Goal: Task Accomplishment & Management: Use online tool/utility

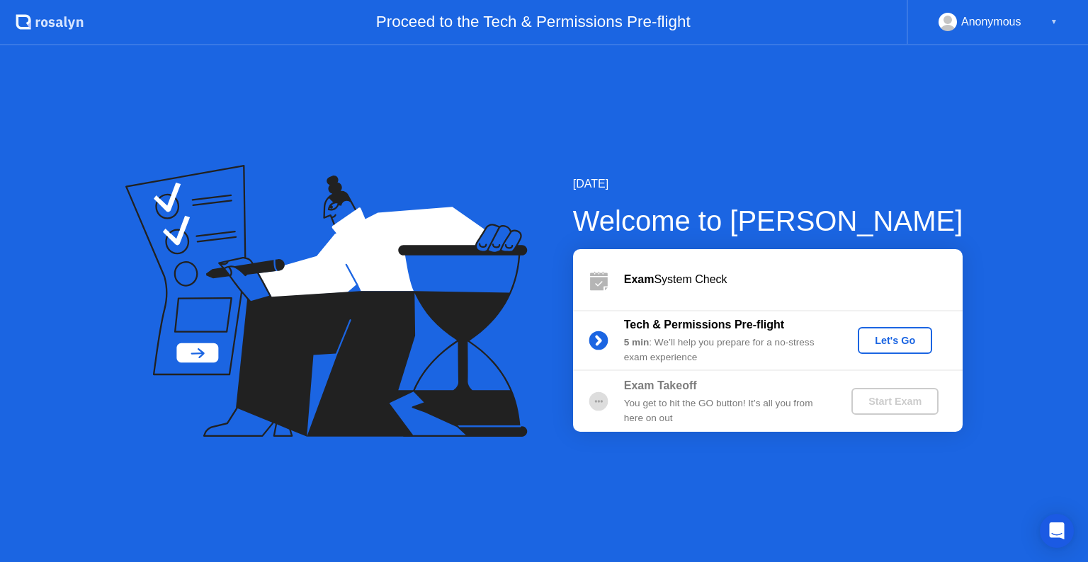
click at [903, 332] on button "Let's Go" at bounding box center [895, 340] width 74 height 27
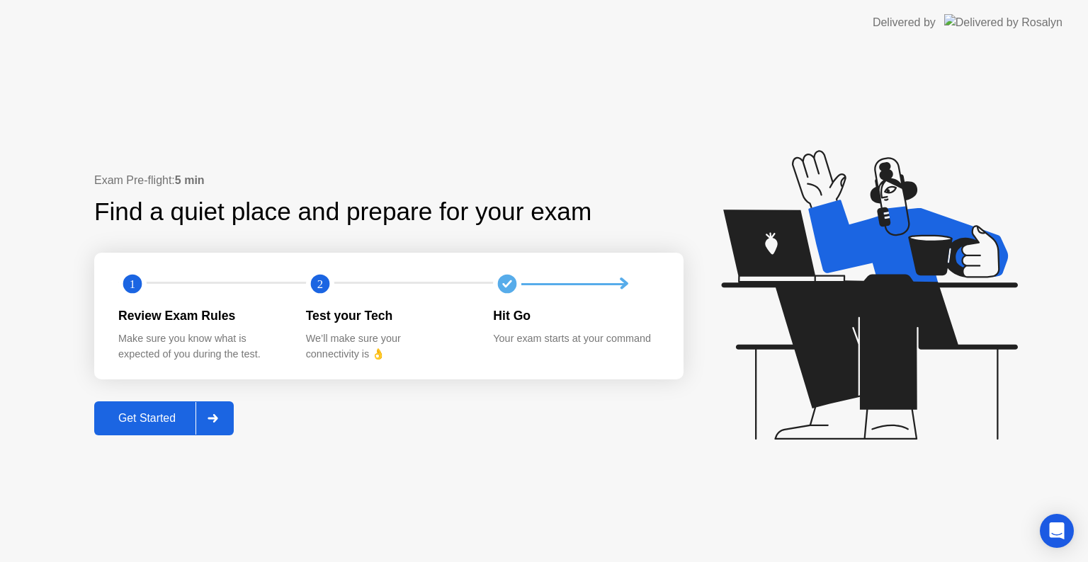
click at [157, 429] on button "Get Started" at bounding box center [164, 419] width 140 height 34
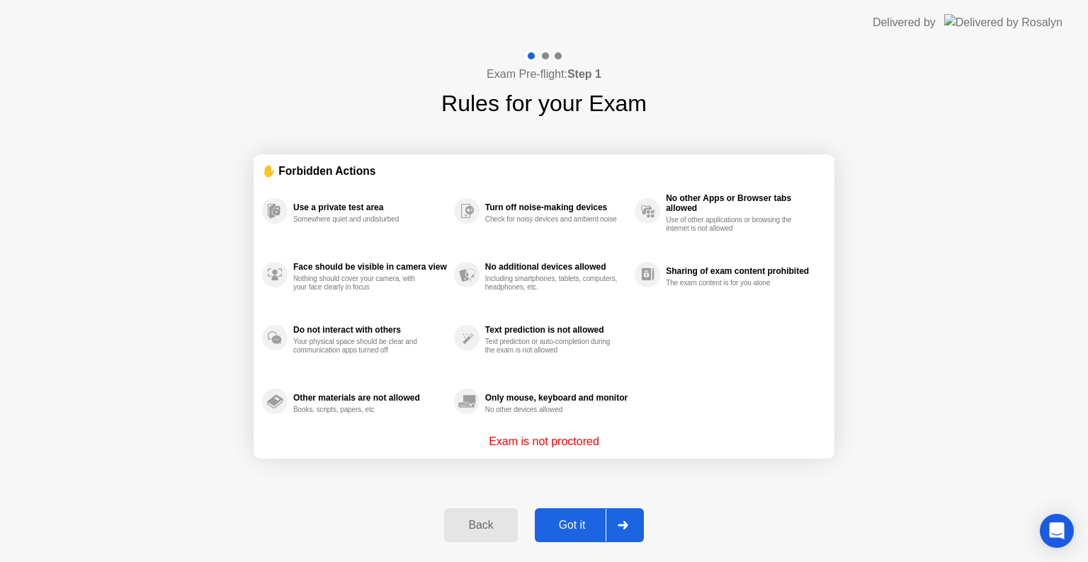
click at [561, 437] on p "Exam is not proctored" at bounding box center [544, 442] width 111 height 17
click at [487, 529] on div "Back" at bounding box center [480, 525] width 64 height 13
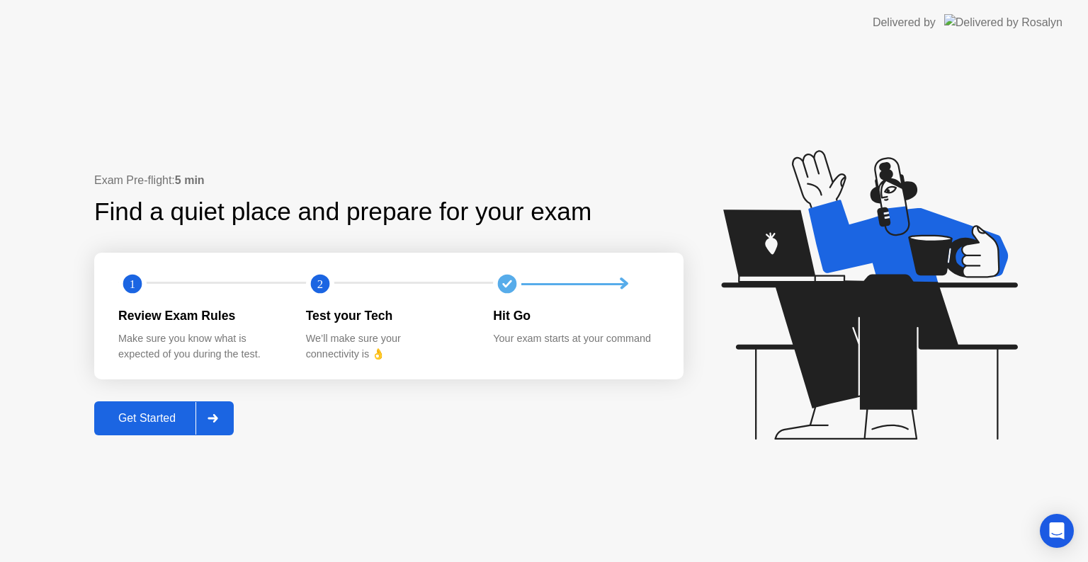
click at [158, 412] on div "Get Started" at bounding box center [146, 418] width 97 height 13
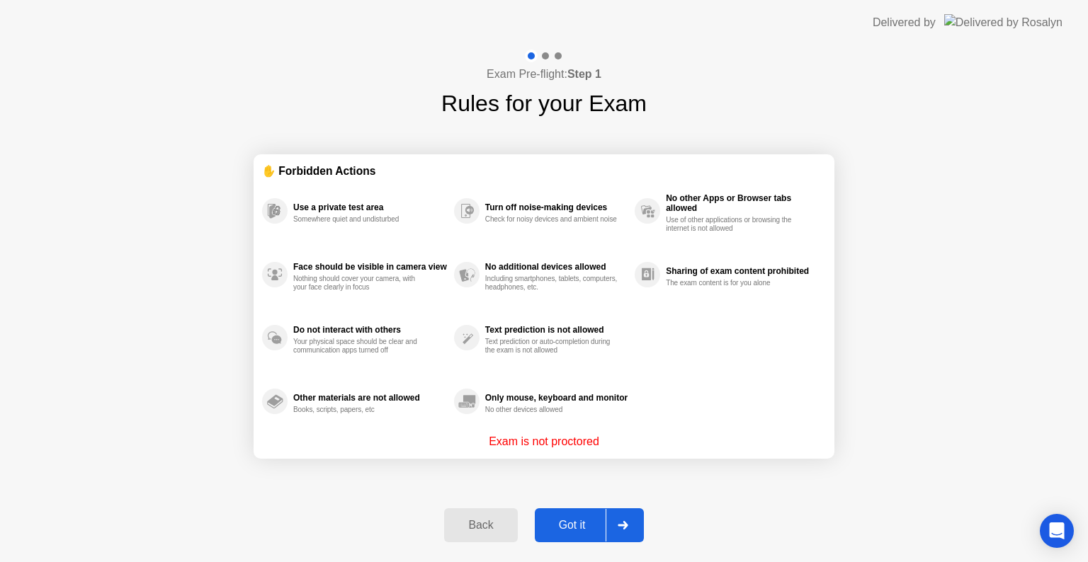
click at [593, 536] on button "Got it" at bounding box center [589, 526] width 109 height 34
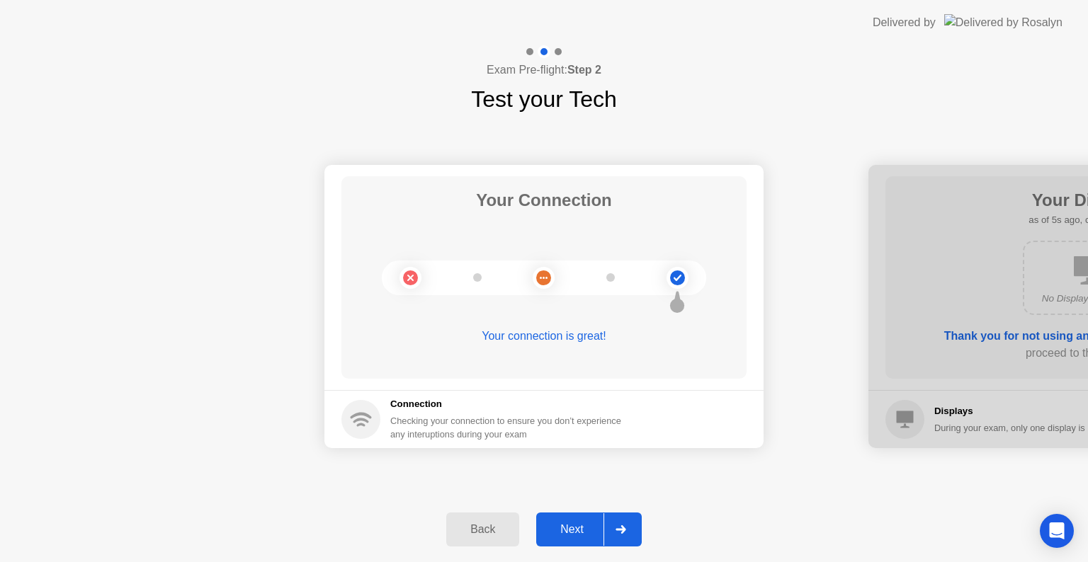
click at [581, 530] on div "Next" at bounding box center [572, 530] width 63 height 13
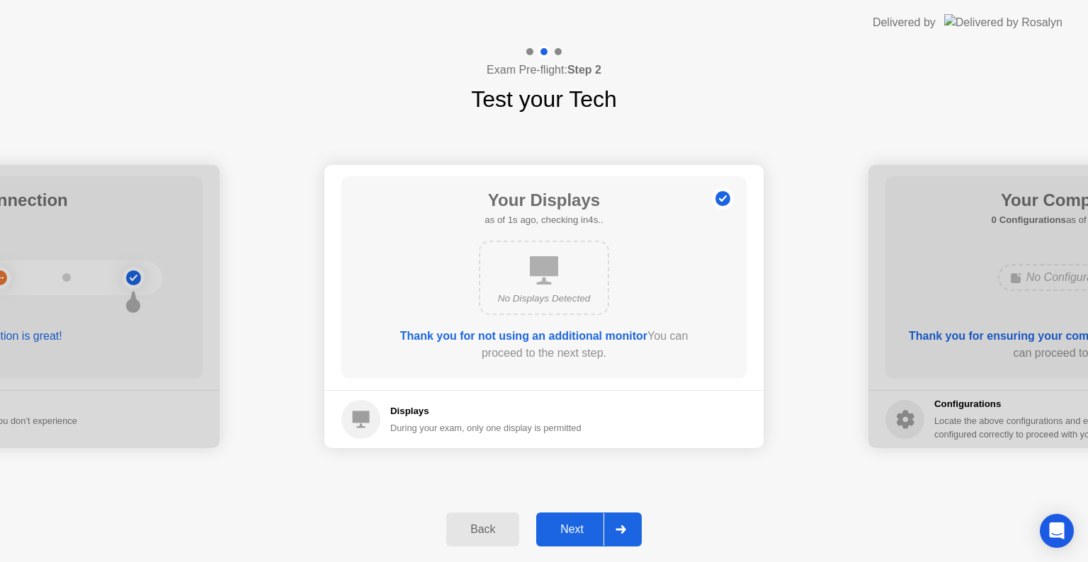
click at [581, 530] on div "Next" at bounding box center [572, 530] width 63 height 13
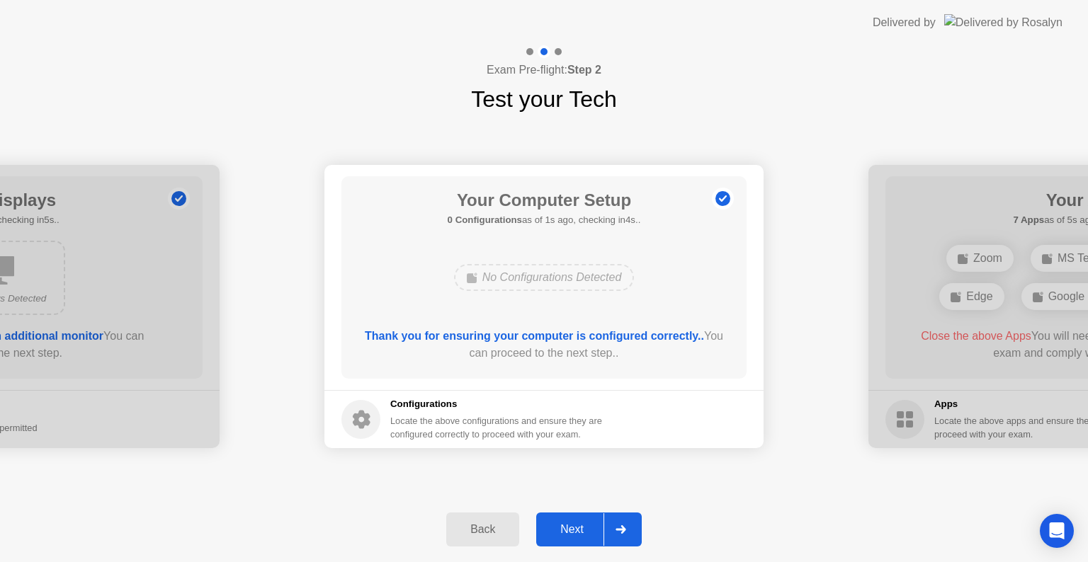
click at [474, 530] on div "Back" at bounding box center [483, 530] width 64 height 13
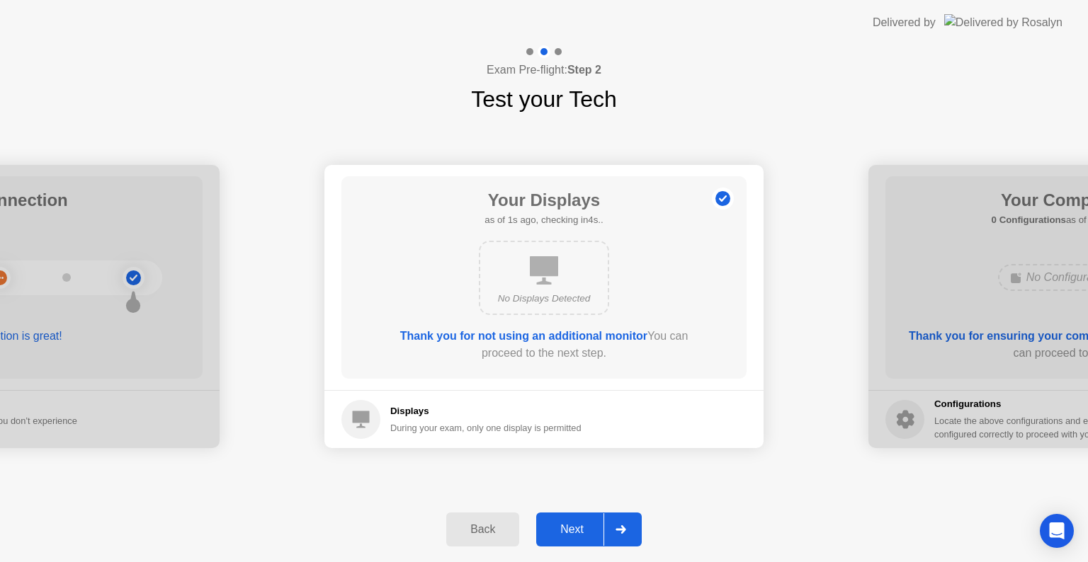
click at [569, 524] on div "Next" at bounding box center [572, 530] width 63 height 13
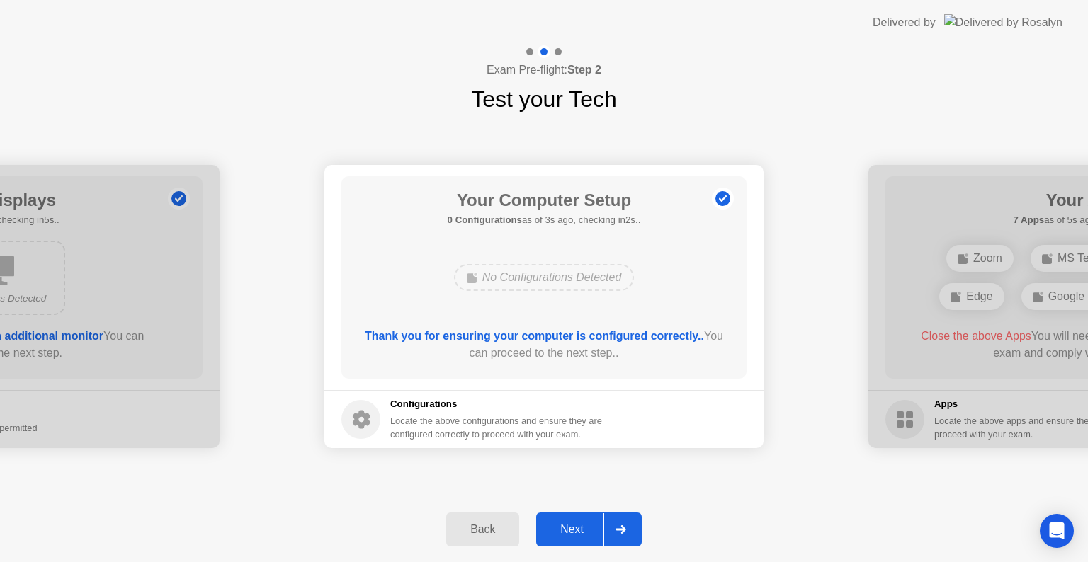
click at [569, 524] on div "Next" at bounding box center [572, 530] width 63 height 13
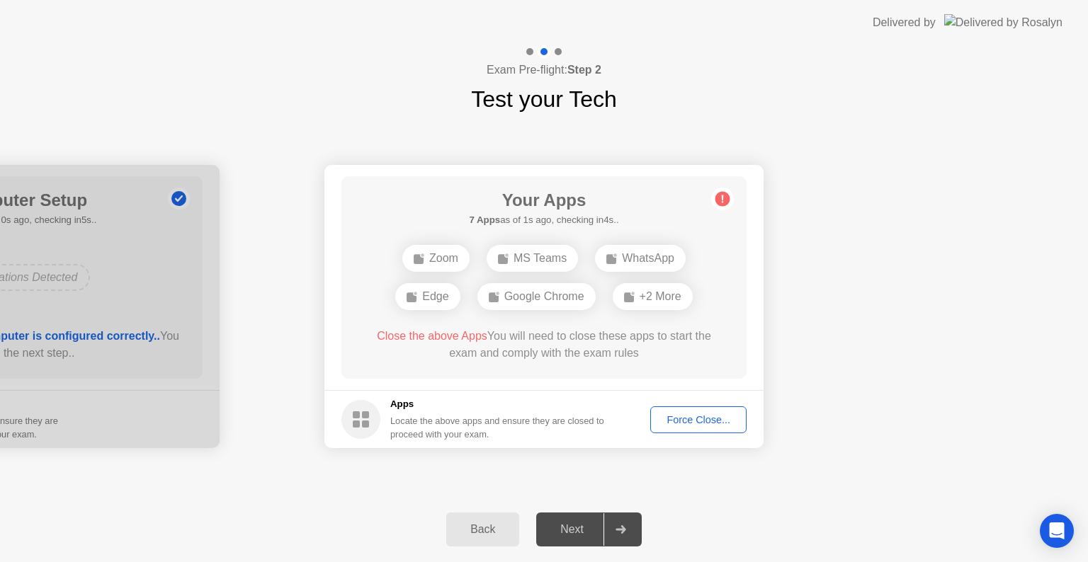
click at [491, 526] on div "Back" at bounding box center [483, 530] width 64 height 13
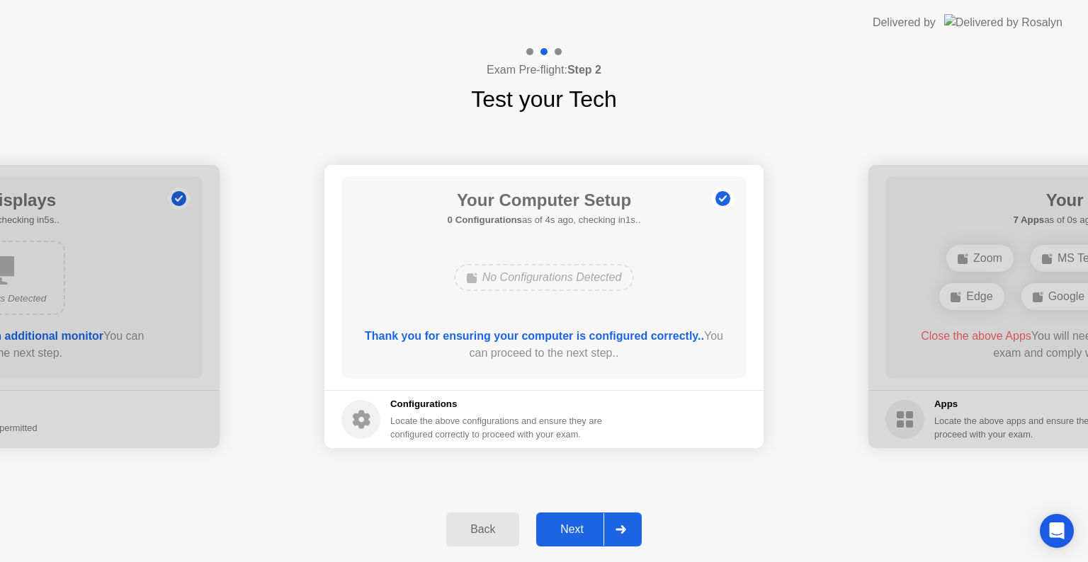
click at [565, 524] on div "Next" at bounding box center [572, 530] width 63 height 13
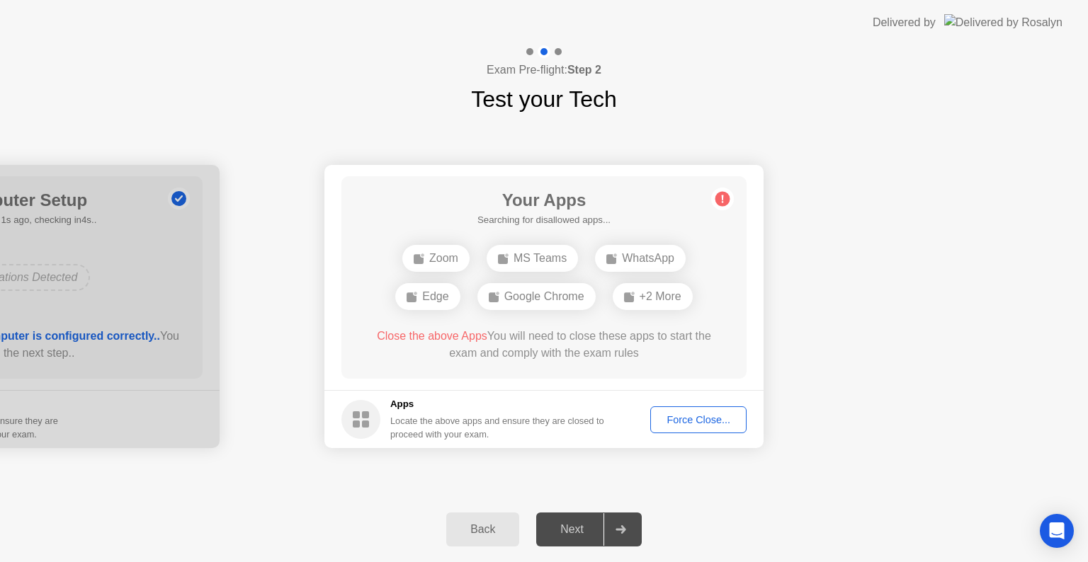
click at [496, 527] on div "Back" at bounding box center [483, 530] width 64 height 13
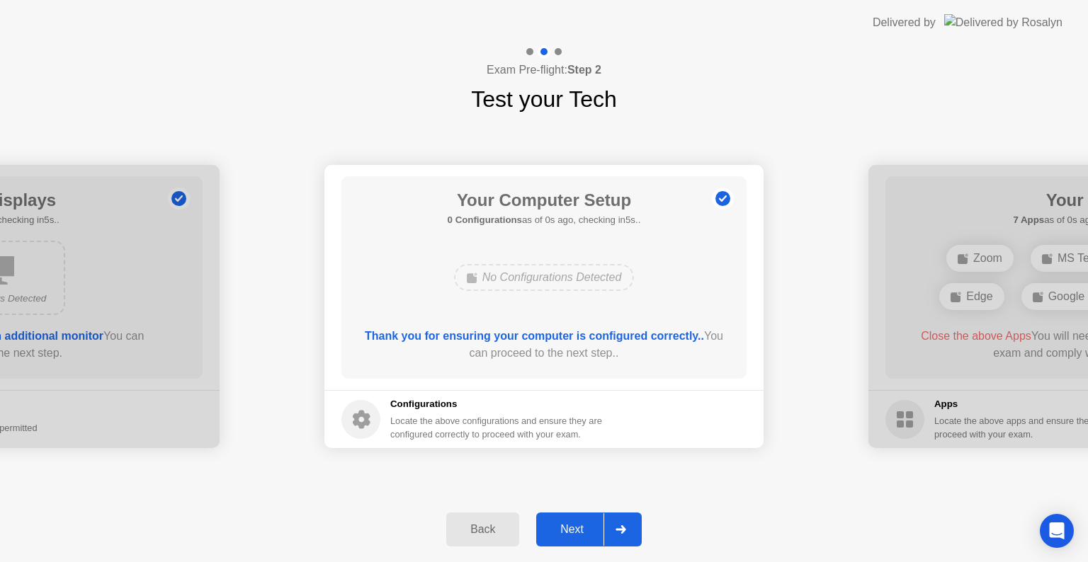
click at [496, 527] on div "Back" at bounding box center [483, 530] width 64 height 13
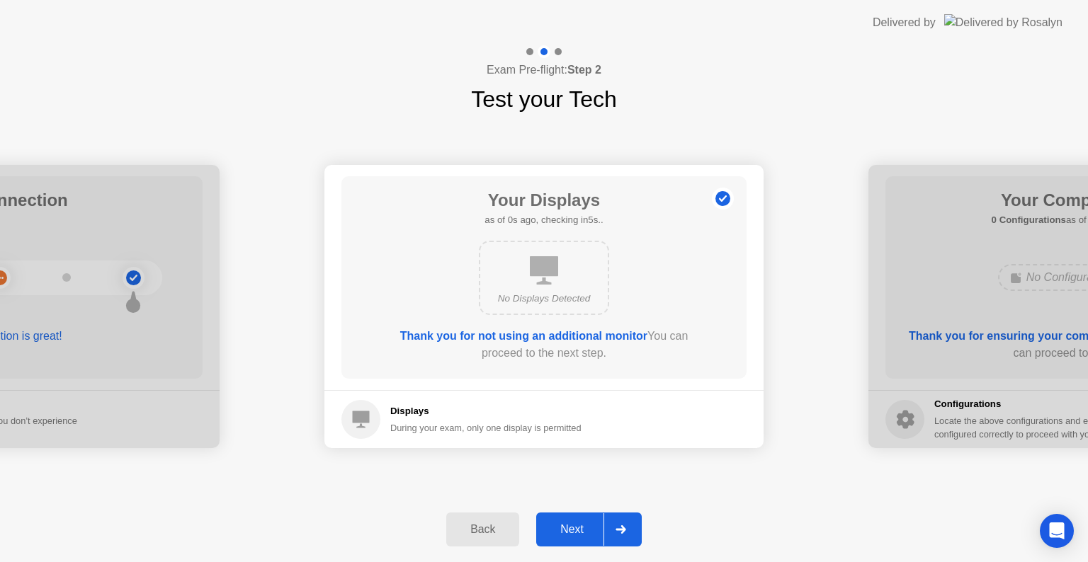
click at [496, 527] on div "Back" at bounding box center [483, 530] width 64 height 13
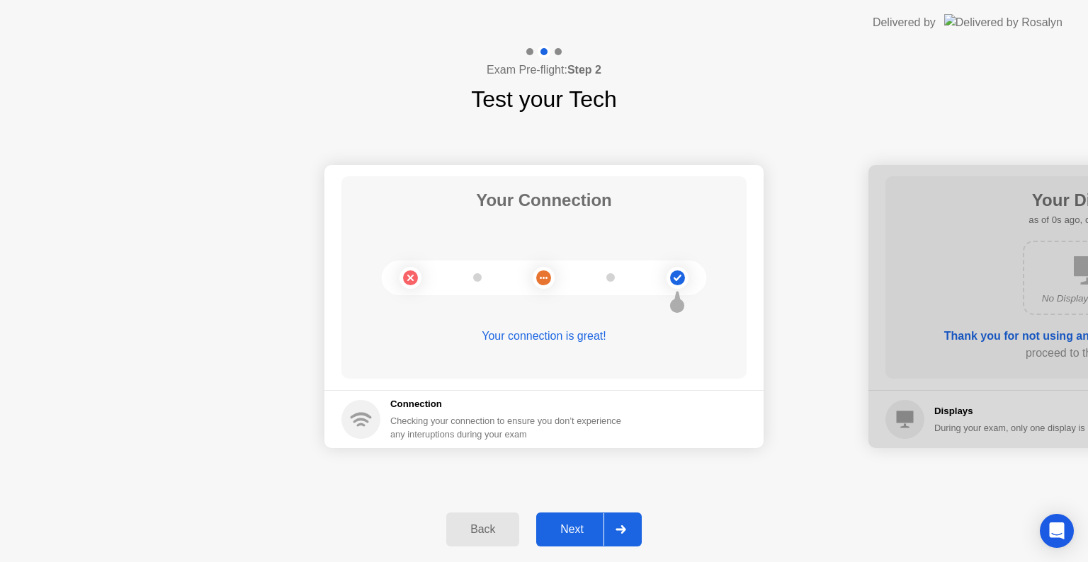
click at [572, 528] on div "Next" at bounding box center [572, 530] width 63 height 13
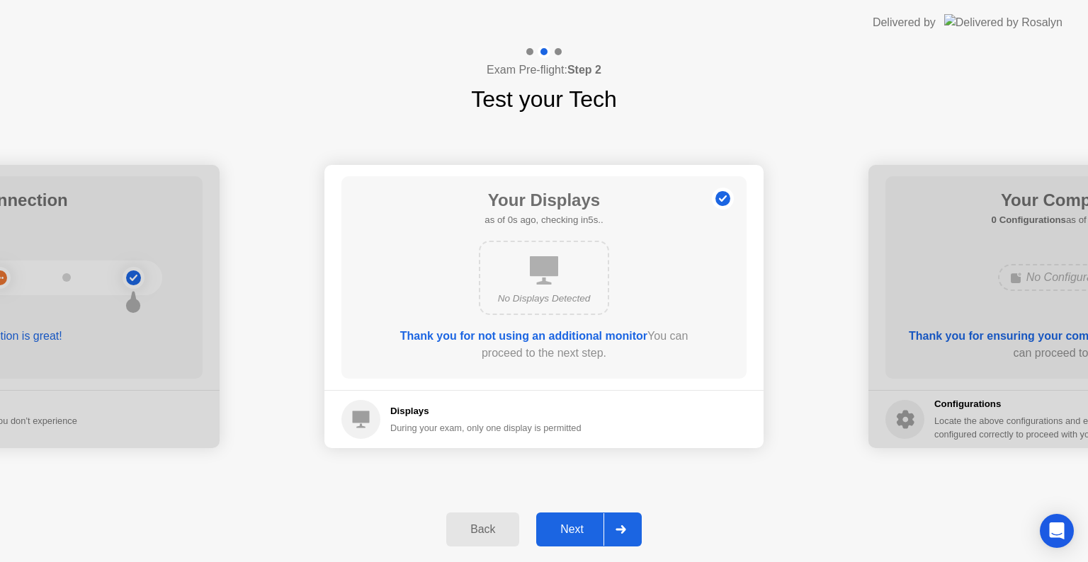
click at [572, 528] on div "Next" at bounding box center [572, 530] width 63 height 13
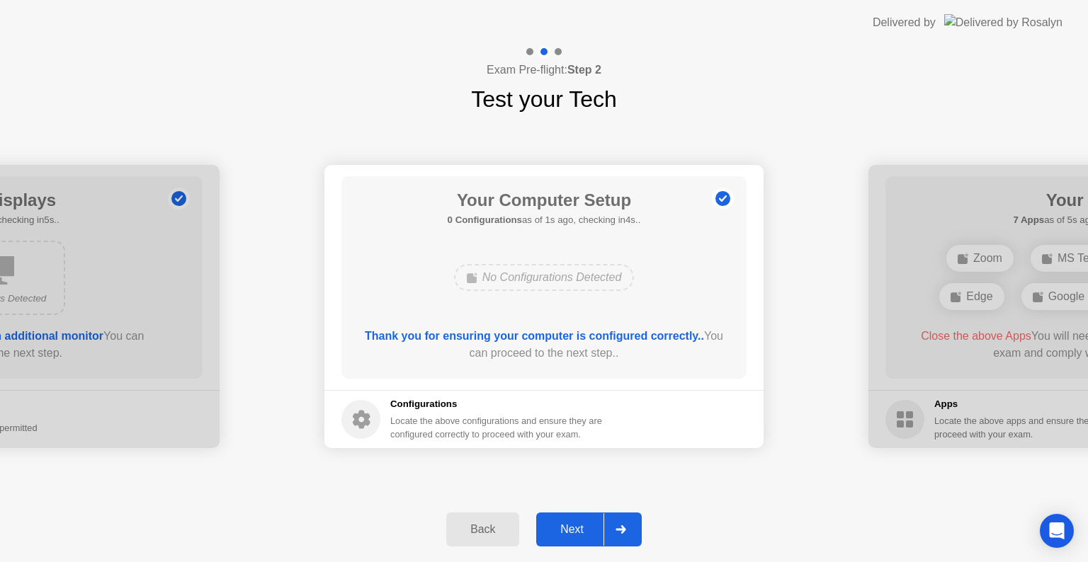
click at [572, 528] on div "Next" at bounding box center [572, 530] width 63 height 13
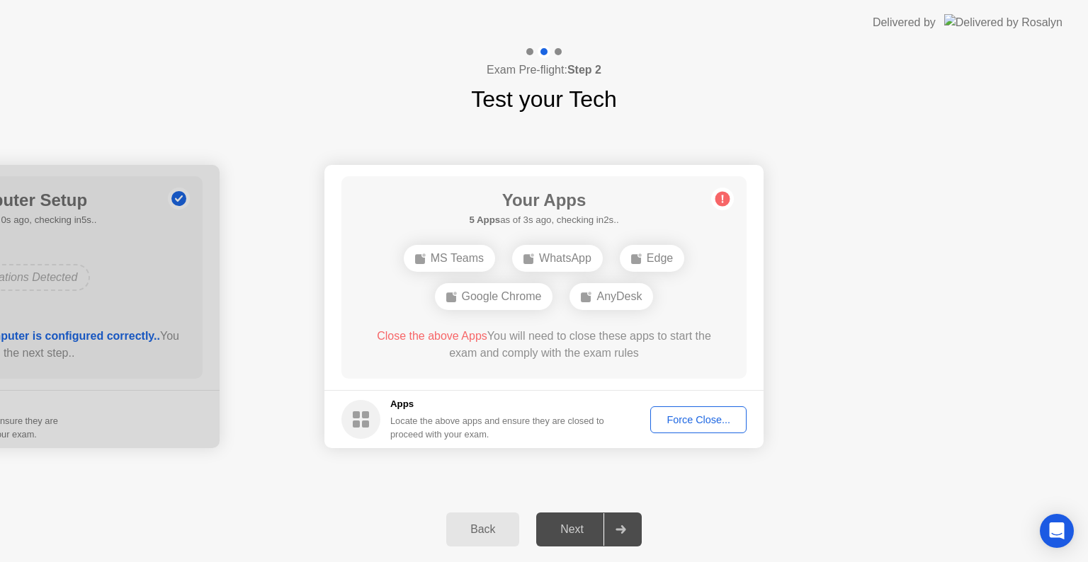
click at [578, 528] on div "Next" at bounding box center [572, 530] width 63 height 13
click at [707, 422] on div "Force Close..." at bounding box center [698, 419] width 86 height 11
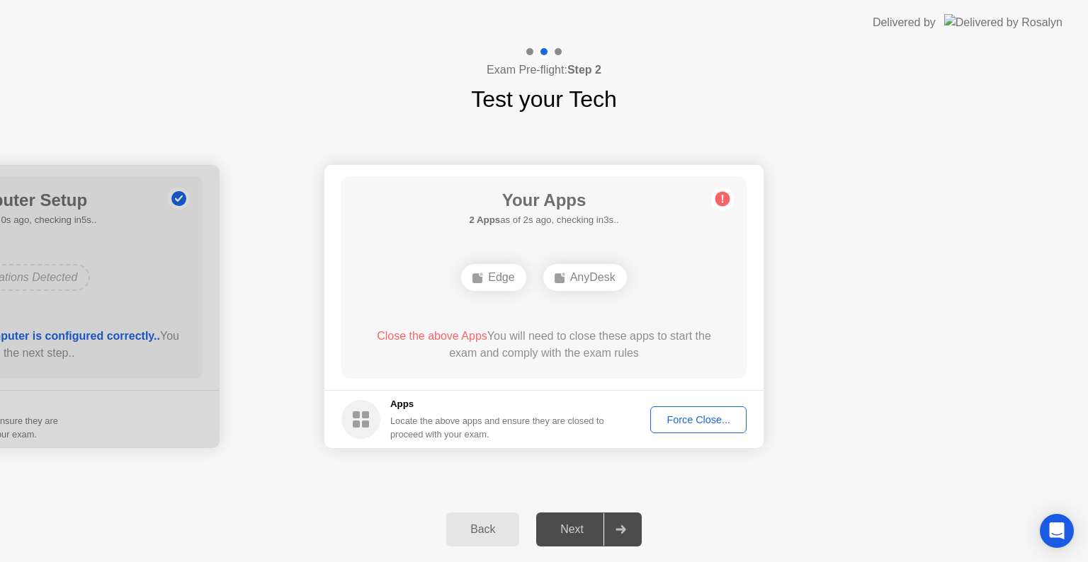
click at [732, 422] on div "Force Close..." at bounding box center [698, 419] width 86 height 11
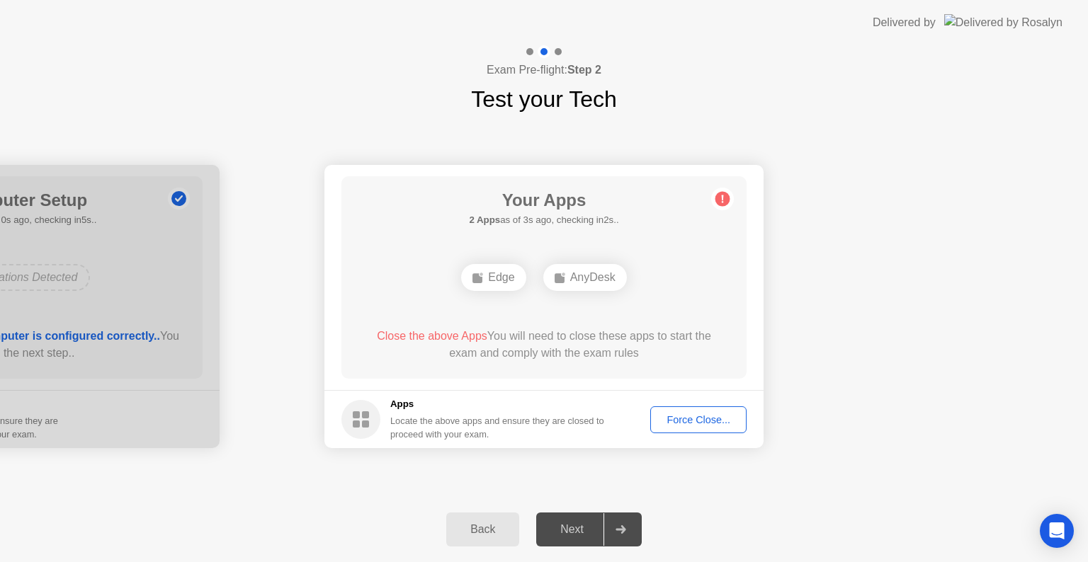
click at [622, 526] on icon at bounding box center [621, 530] width 10 height 9
drag, startPoint x: 562, startPoint y: 525, endPoint x: 432, endPoint y: 528, distance: 130.4
click at [545, 527] on div "Next" at bounding box center [572, 530] width 63 height 13
click at [550, 528] on div "Next" at bounding box center [572, 530] width 63 height 13
click at [557, 278] on div "AnyDesk" at bounding box center [544, 277] width 84 height 27
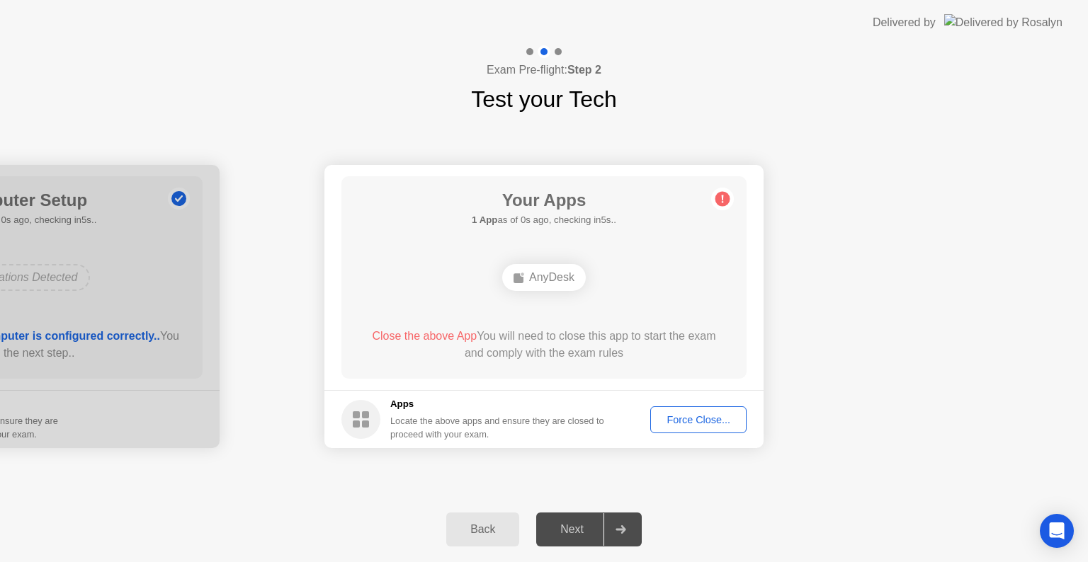
click at [703, 419] on div "Force Close..." at bounding box center [698, 419] width 86 height 11
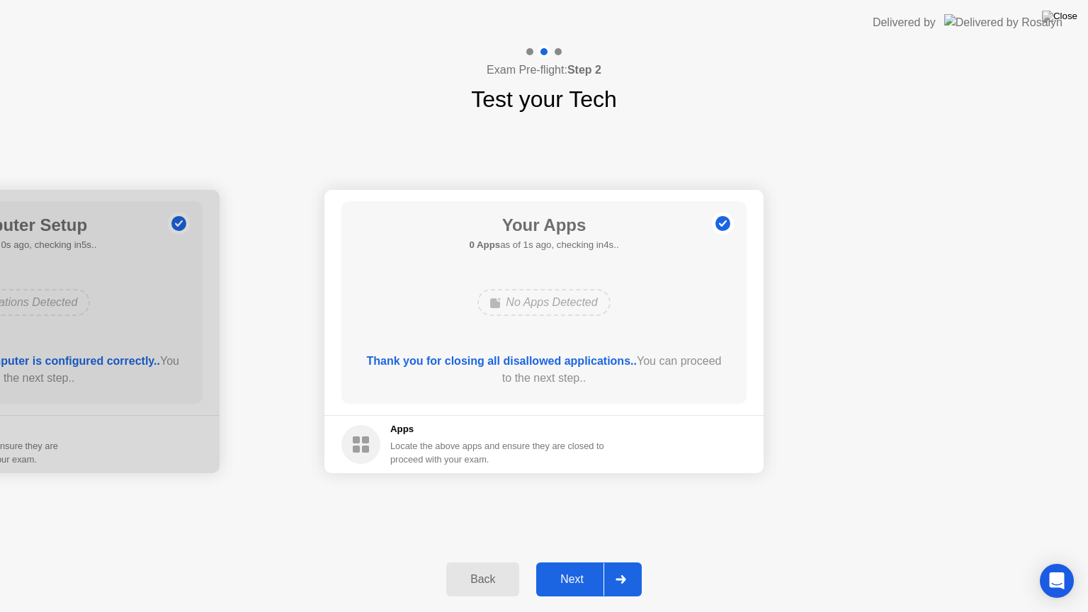
click at [592, 562] on div "Next" at bounding box center [572, 579] width 63 height 13
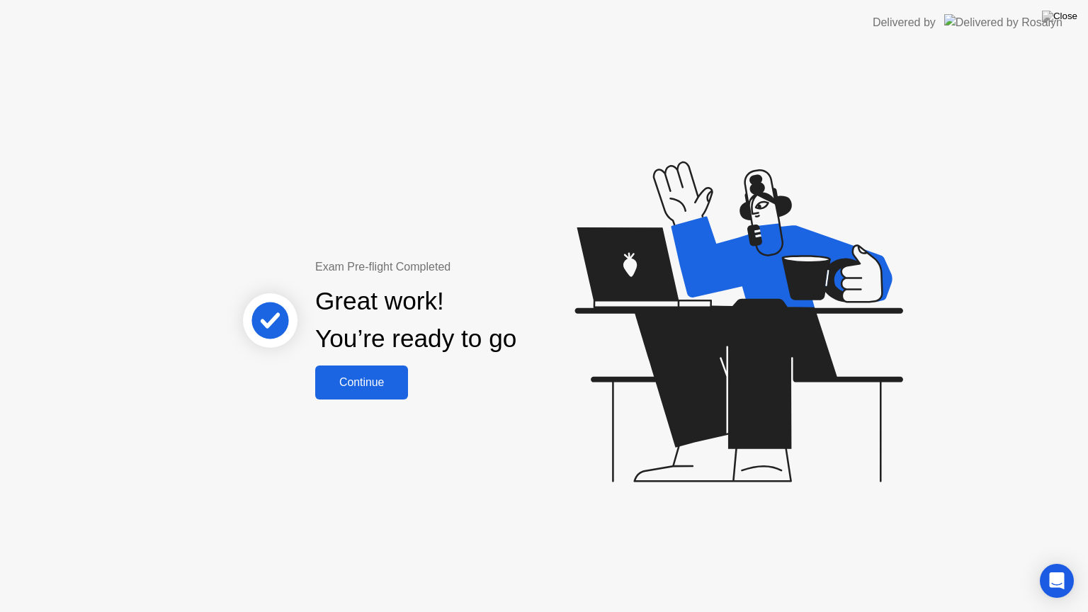
click at [371, 382] on div "Continue" at bounding box center [361, 382] width 84 height 13
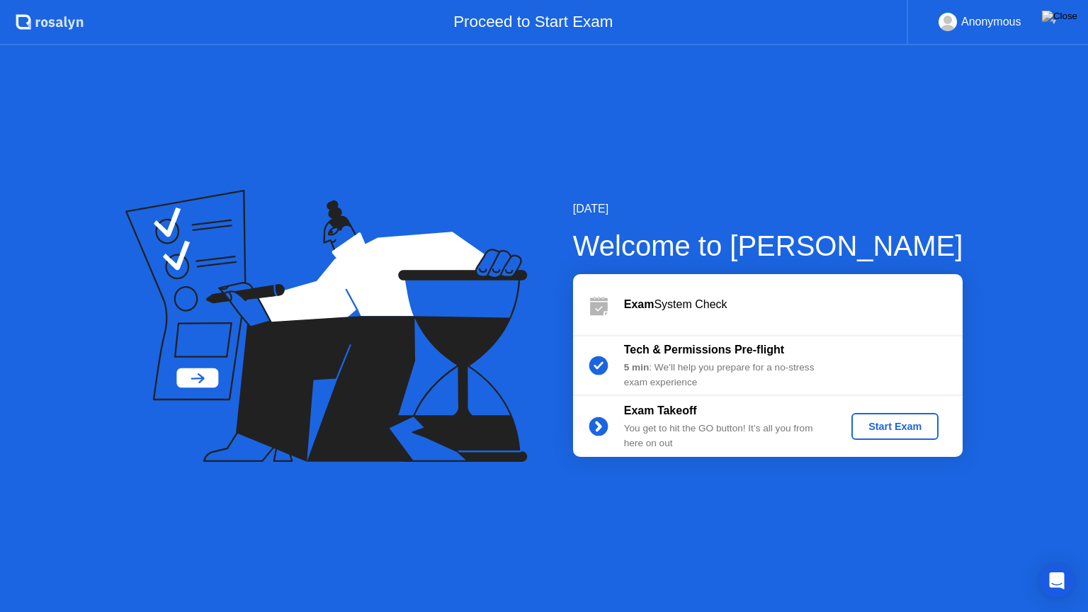
click at [899, 424] on div "Start Exam" at bounding box center [895, 426] width 76 height 11
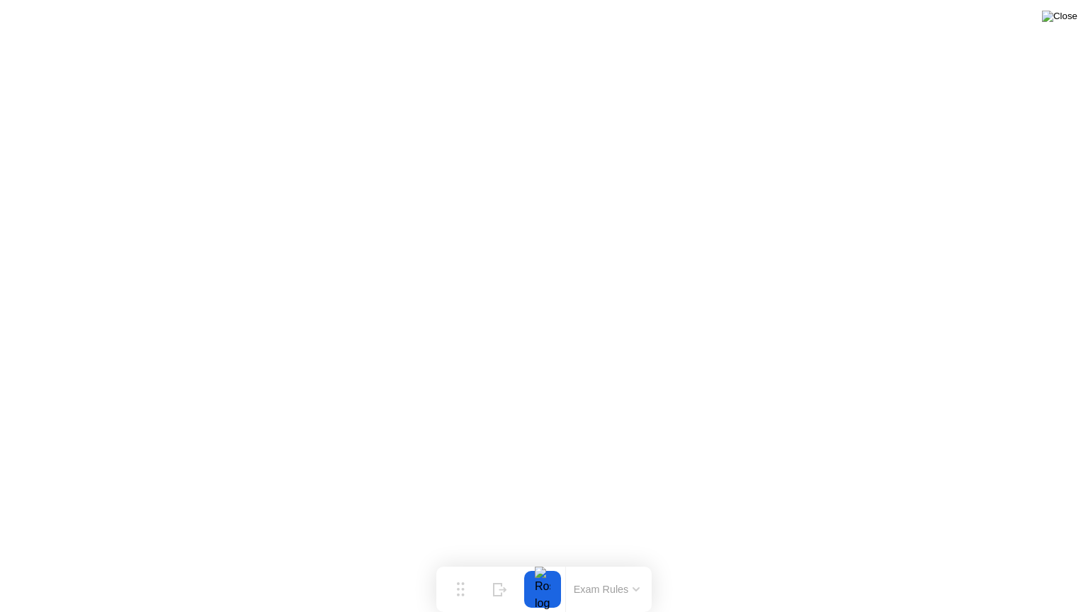
click at [1074, 19] on img at bounding box center [1059, 16] width 35 height 11
drag, startPoint x: 465, startPoint y: 593, endPoint x: 440, endPoint y: 590, distance: 25.0
click at [440, 562] on div "Move" at bounding box center [435, 598] width 18 height 9
click at [610, 562] on icon at bounding box center [612, 586] width 6 height 3
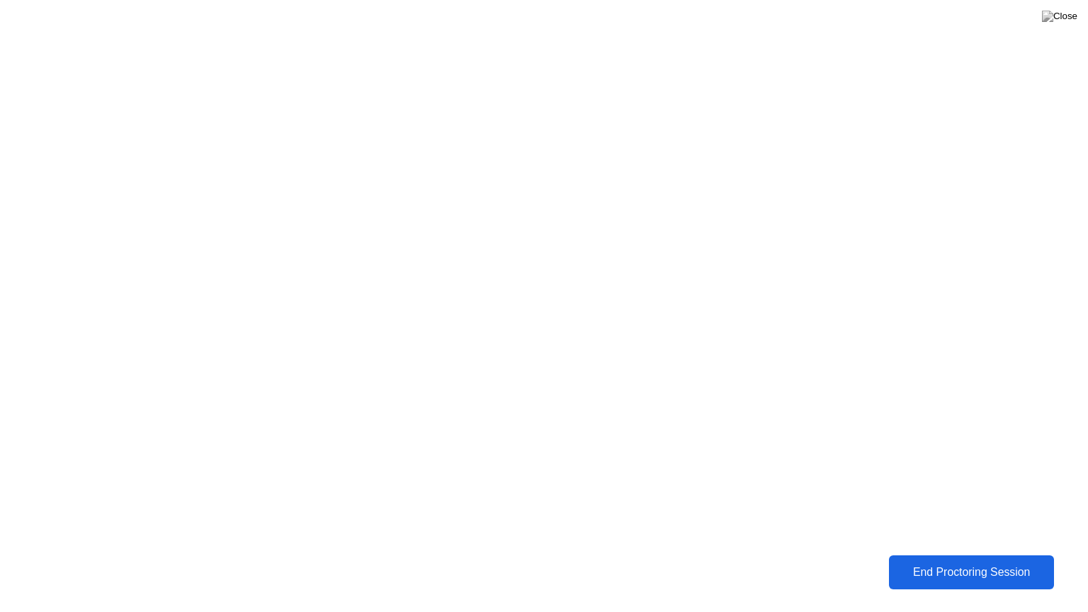
click at [988, 562] on div "End Proctoring Session" at bounding box center [971, 572] width 157 height 13
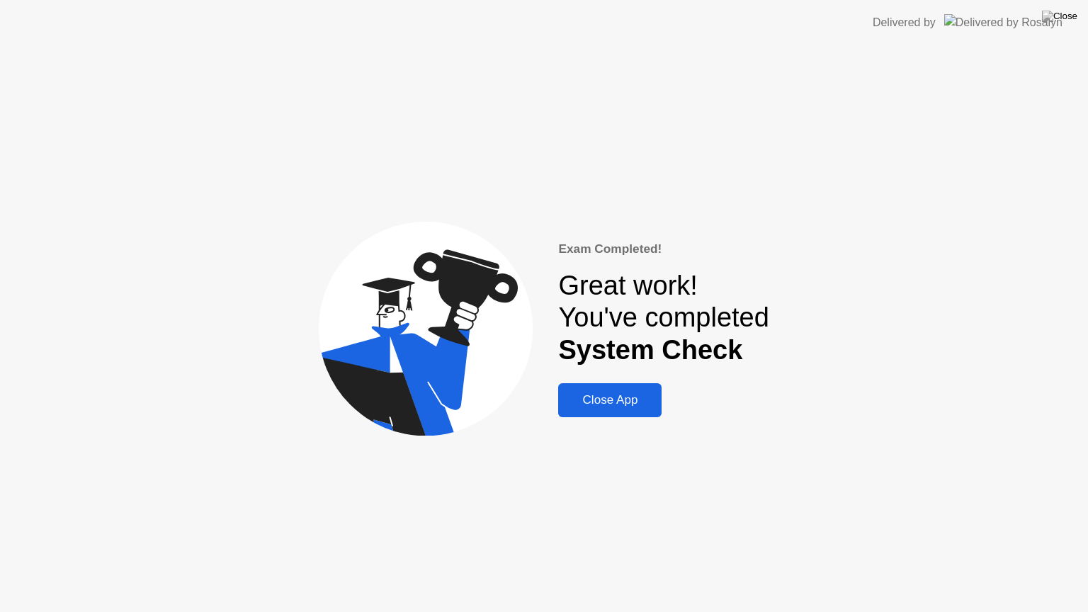
click at [619, 405] on div "Close App" at bounding box center [609, 400] width 95 height 14
